Goal: Task Accomplishment & Management: Manage account settings

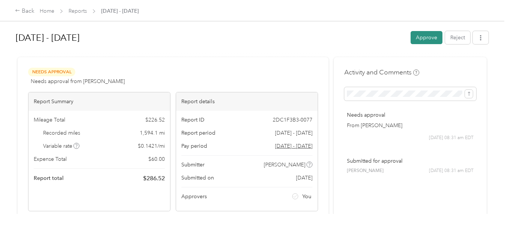
click at [424, 37] on button "Approve" at bounding box center [427, 37] width 32 height 13
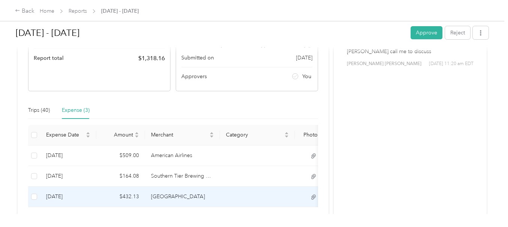
scroll to position [75, 0]
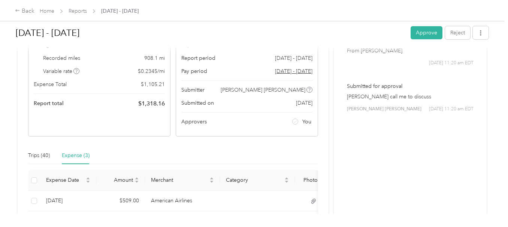
scroll to position [112, 0]
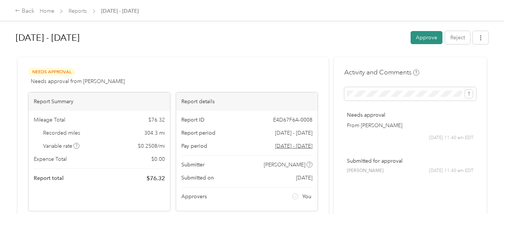
click at [419, 33] on button "Approve" at bounding box center [427, 37] width 32 height 13
click at [418, 37] on button "Approve" at bounding box center [427, 37] width 32 height 13
